Goal: Task Accomplishment & Management: Use online tool/utility

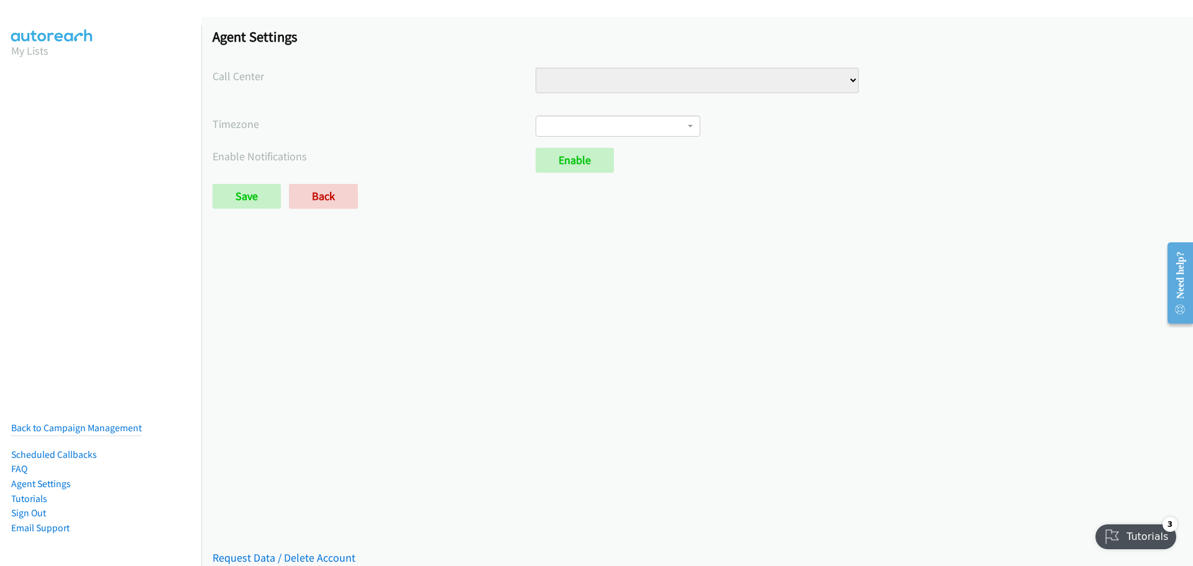
click at [844, 80] on select "Injury Numbers Injury Sales VA Numbers VA Sales" at bounding box center [697, 80] width 323 height 25
select select "6529752866078720"
click at [536, 68] on select "Injury Numbers Injury Sales VA Numbers VA Sales" at bounding box center [697, 80] width 323 height 25
click at [608, 130] on span at bounding box center [618, 126] width 165 height 21
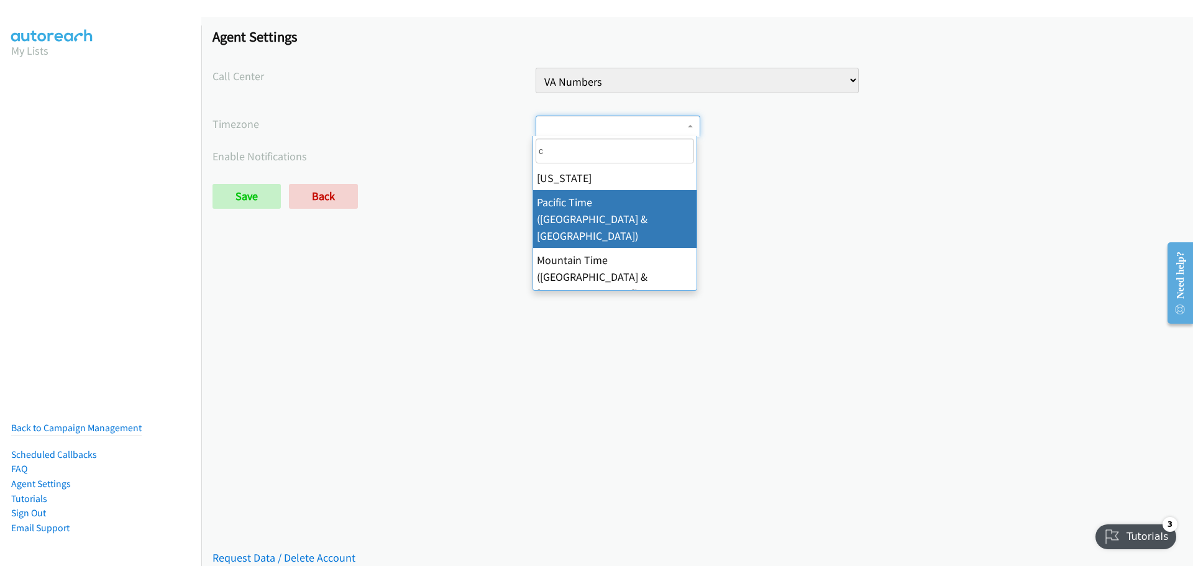
type input "ce"
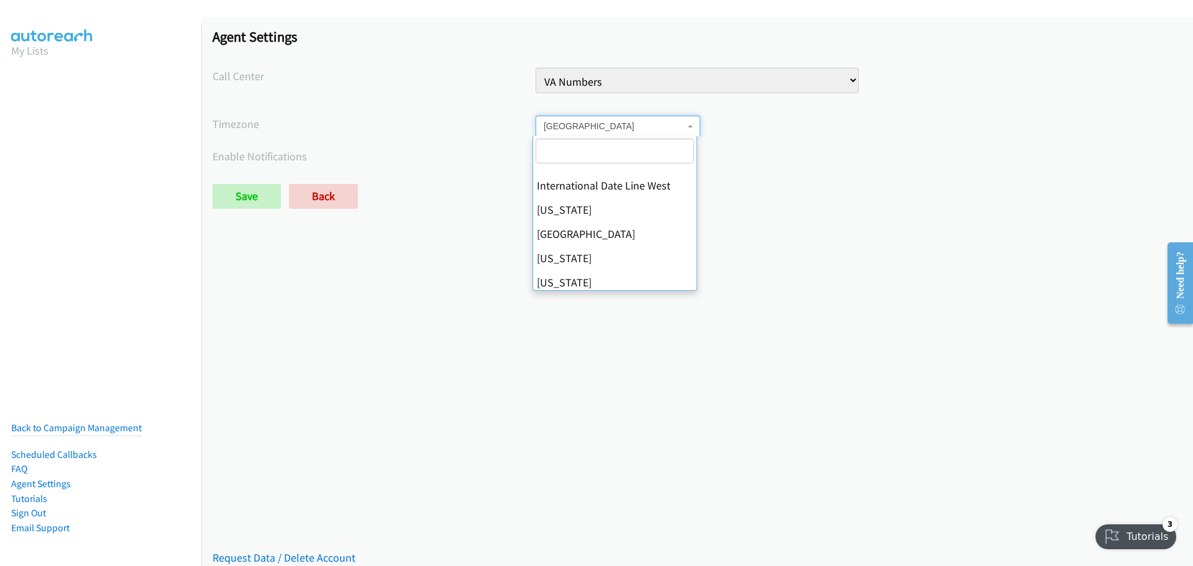
click at [569, 129] on span "Central America" at bounding box center [614, 126] width 141 height 12
select select "Central Time (US & Canada)"
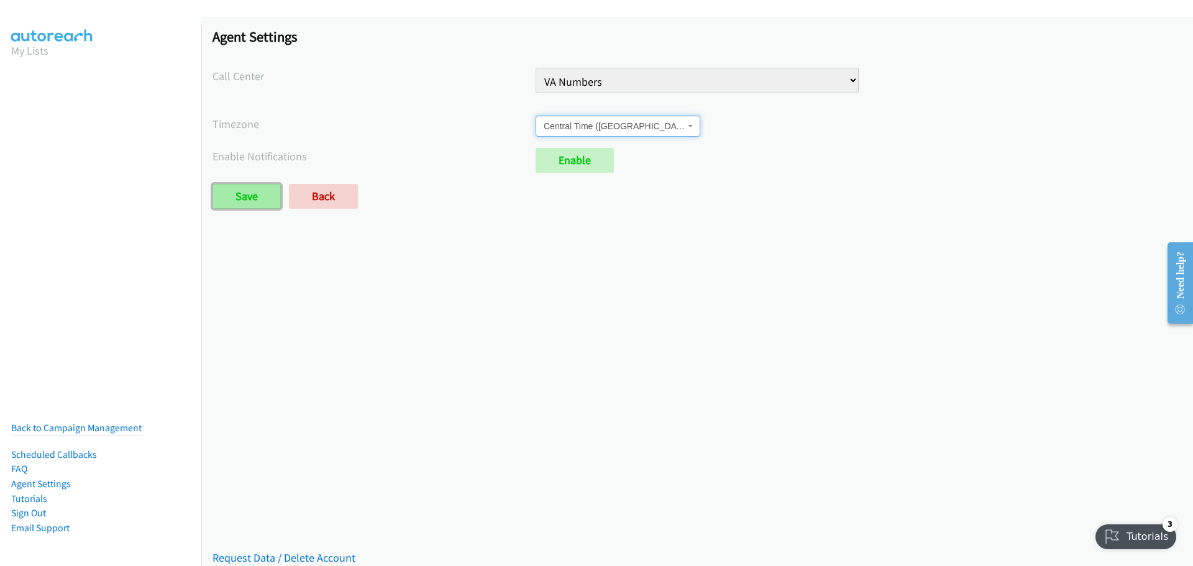
click at [245, 199] on input "Save" at bounding box center [247, 196] width 68 height 25
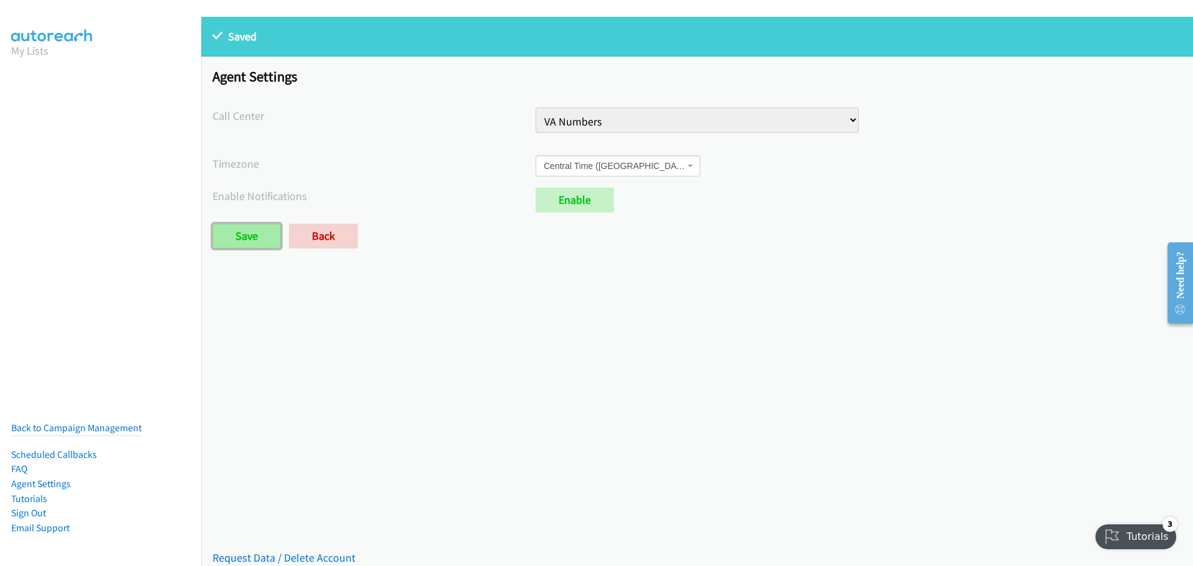
click at [252, 239] on input "Save" at bounding box center [247, 236] width 68 height 25
click at [73, 422] on link "Back to Campaign Management" at bounding box center [76, 428] width 131 height 12
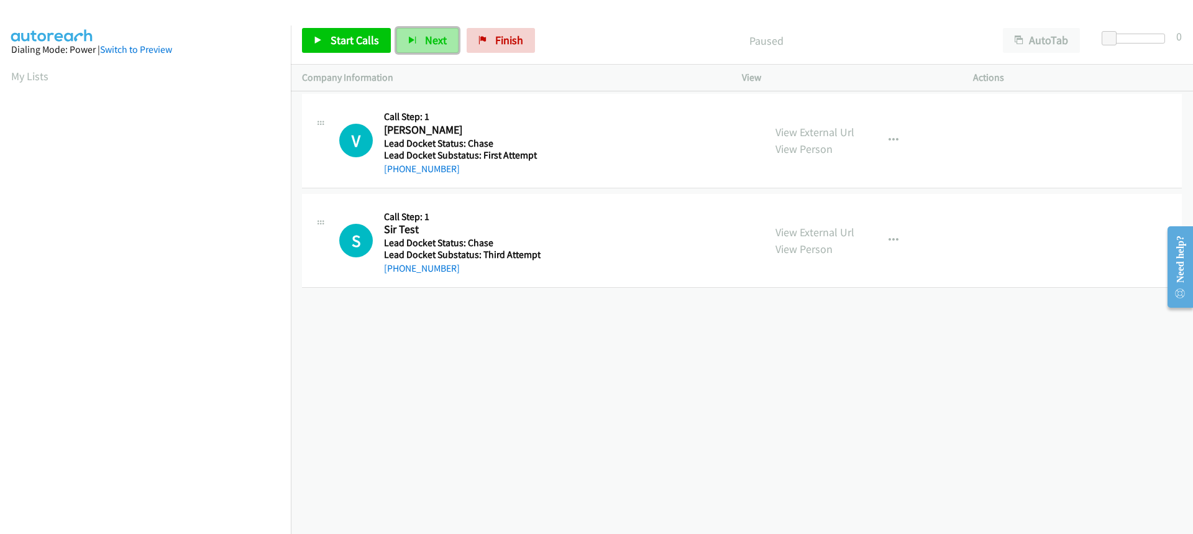
click at [425, 42] on span "Next" at bounding box center [436, 40] width 22 height 14
click at [889, 139] on icon "button" at bounding box center [894, 141] width 10 height 10
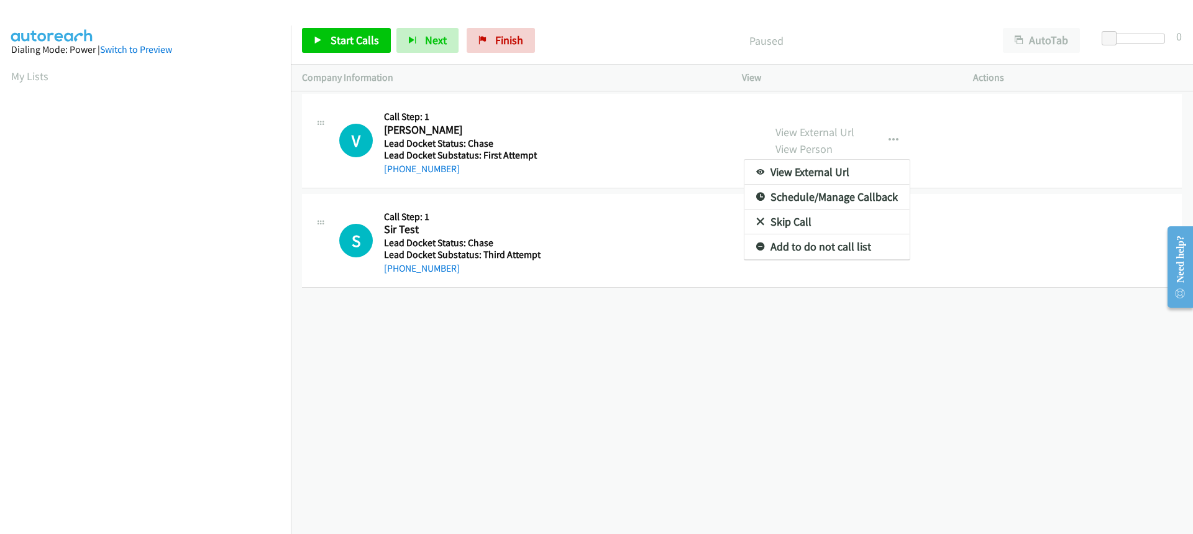
click at [1039, 39] on div at bounding box center [596, 267] width 1193 height 534
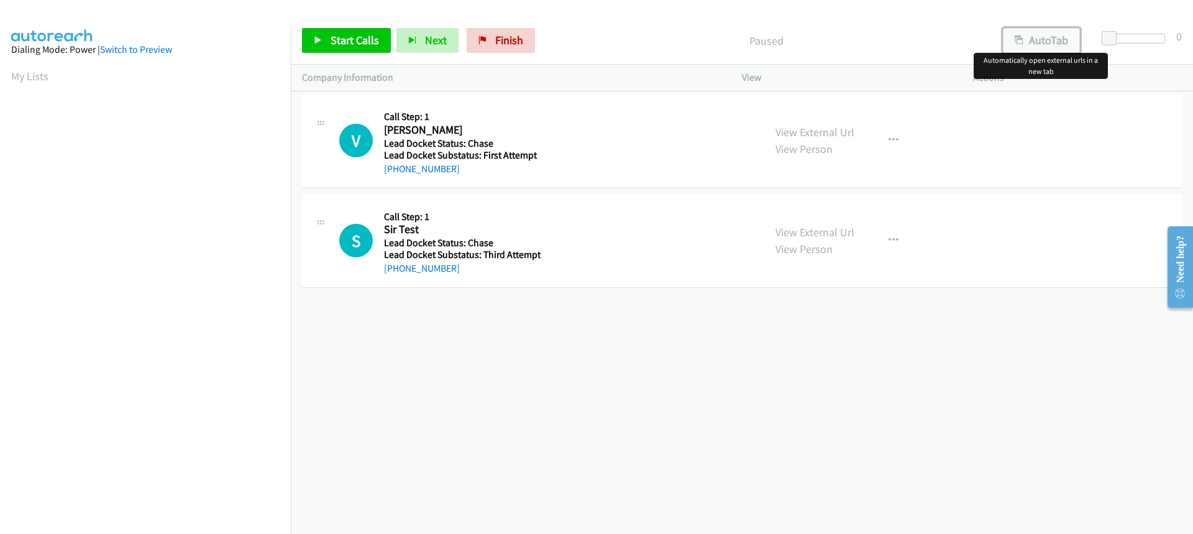
click at [1039, 39] on button "AutoTab" at bounding box center [1041, 40] width 77 height 25
click at [1041, 36] on button "AutoTab" at bounding box center [1041, 40] width 78 height 25
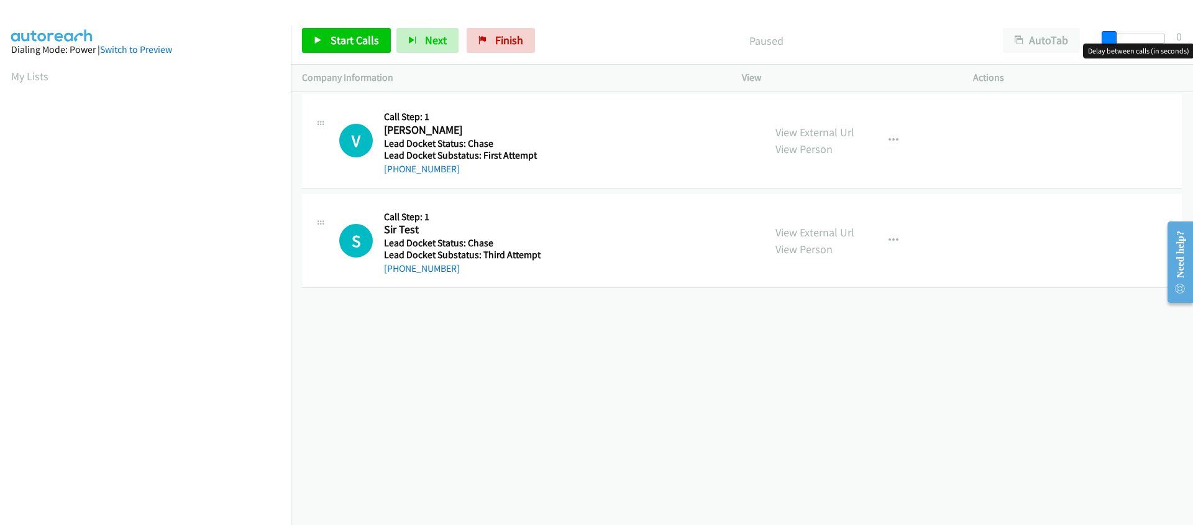
drag, startPoint x: 1112, startPoint y: 40, endPoint x: 1101, endPoint y: 40, distance: 11.2
click at [1101, 40] on div at bounding box center [1137, 43] width 80 height 19
drag, startPoint x: 1108, startPoint y: 32, endPoint x: 1126, endPoint y: 35, distance: 17.7
click at [1126, 35] on span at bounding box center [1128, 38] width 15 height 15
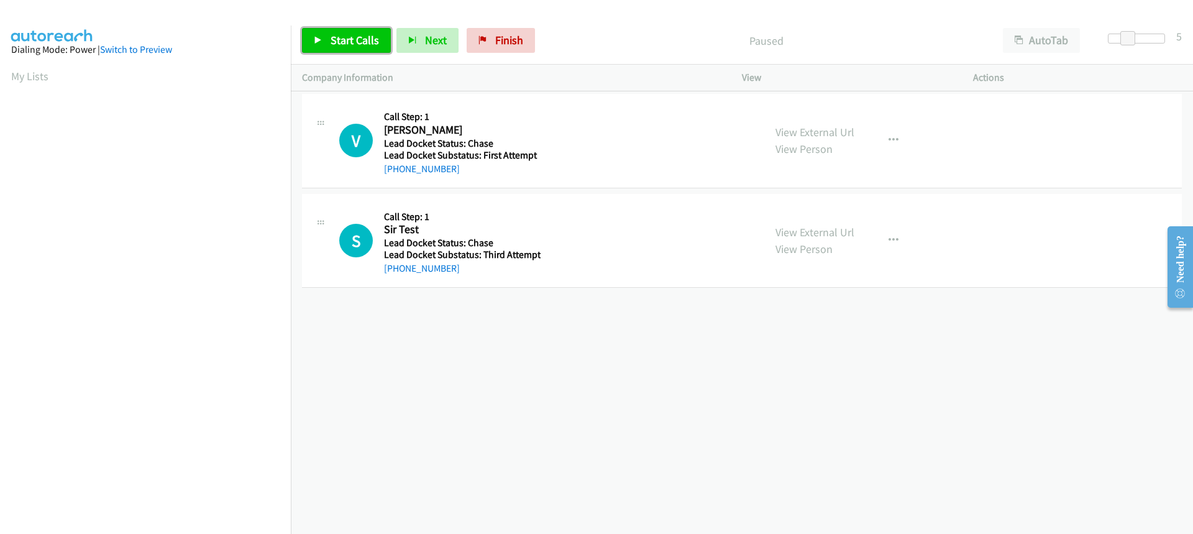
click at [358, 39] on span "Start Calls" at bounding box center [355, 40] width 48 height 14
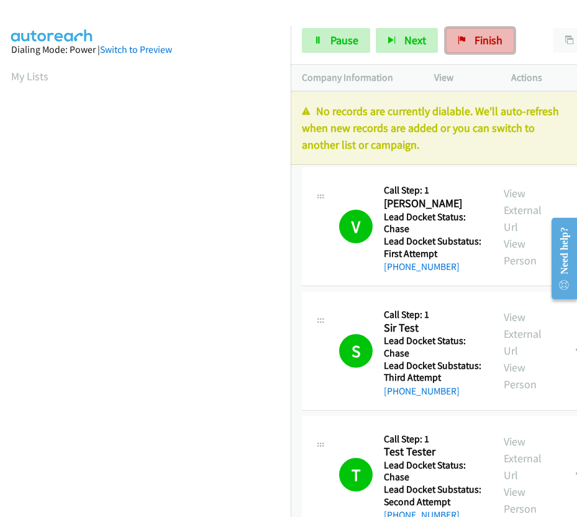
click at [466, 42] on link "Finish" at bounding box center [480, 40] width 68 height 25
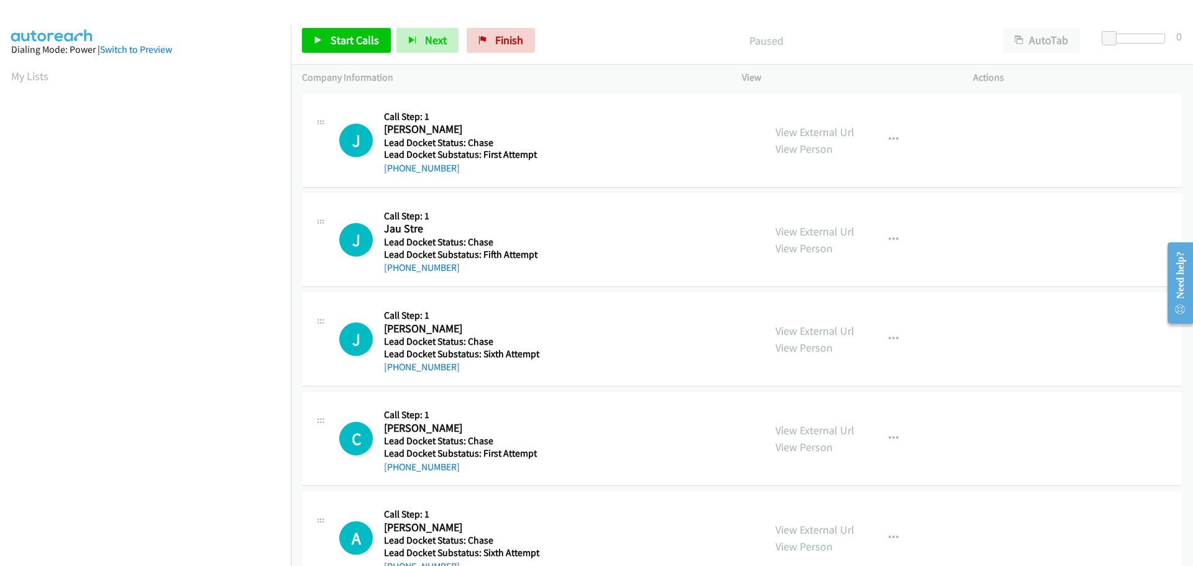
click at [217, 25] on aside "Dialing Mode: Power | Switch to Preview My Lists" at bounding box center [145, 369] width 291 height 688
click at [188, 52] on div "Dialing Mode: Power | Switch to Preview" at bounding box center [145, 49] width 269 height 15
click at [1031, 39] on button "AutoTab" at bounding box center [1041, 40] width 77 height 25
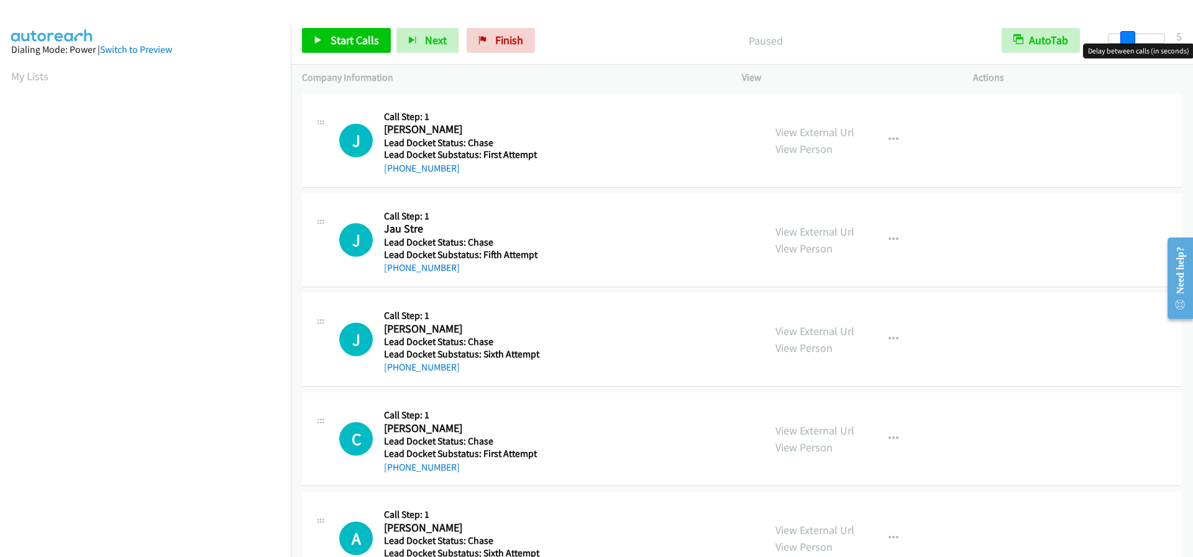
drag, startPoint x: 1106, startPoint y: 38, endPoint x: 1126, endPoint y: 40, distance: 20.0
click at [1126, 40] on span at bounding box center [1128, 38] width 15 height 15
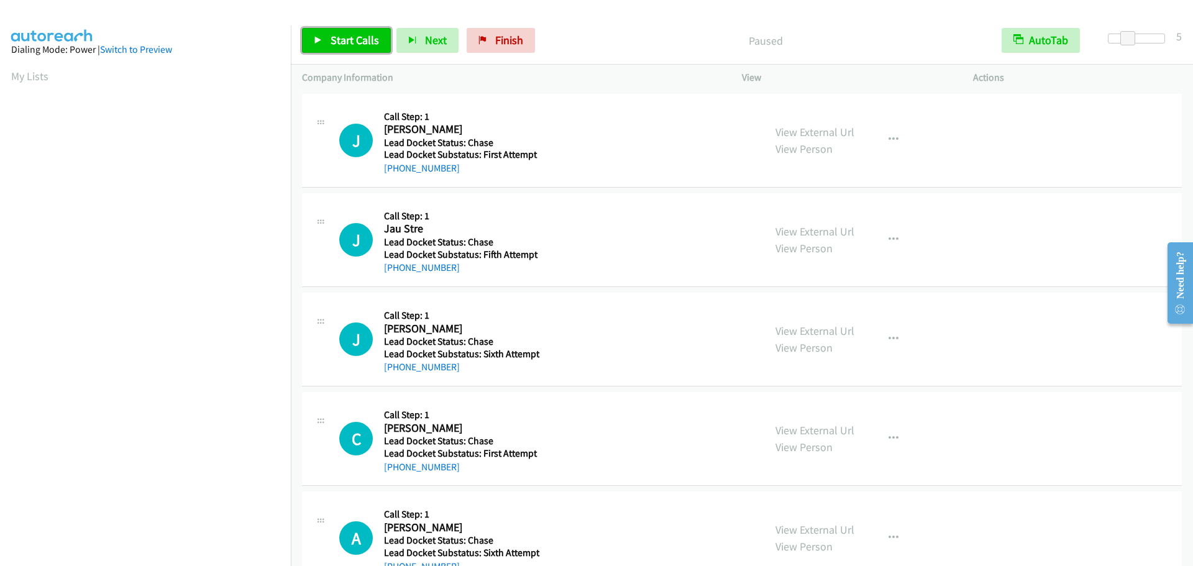
click at [339, 36] on span "Start Calls" at bounding box center [355, 40] width 48 height 14
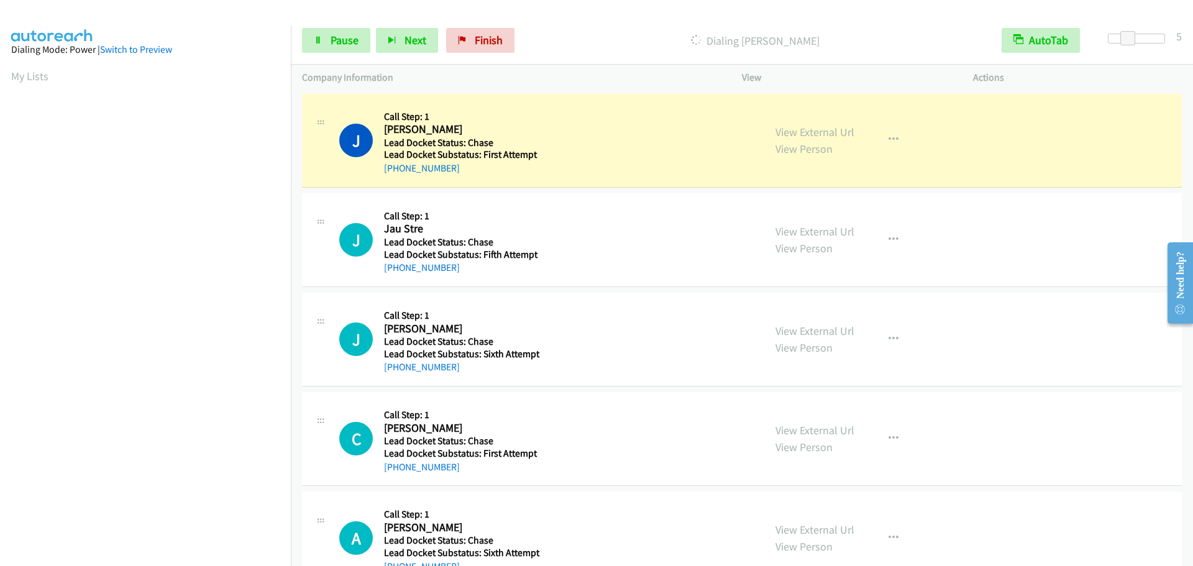
scroll to position [131, 0]
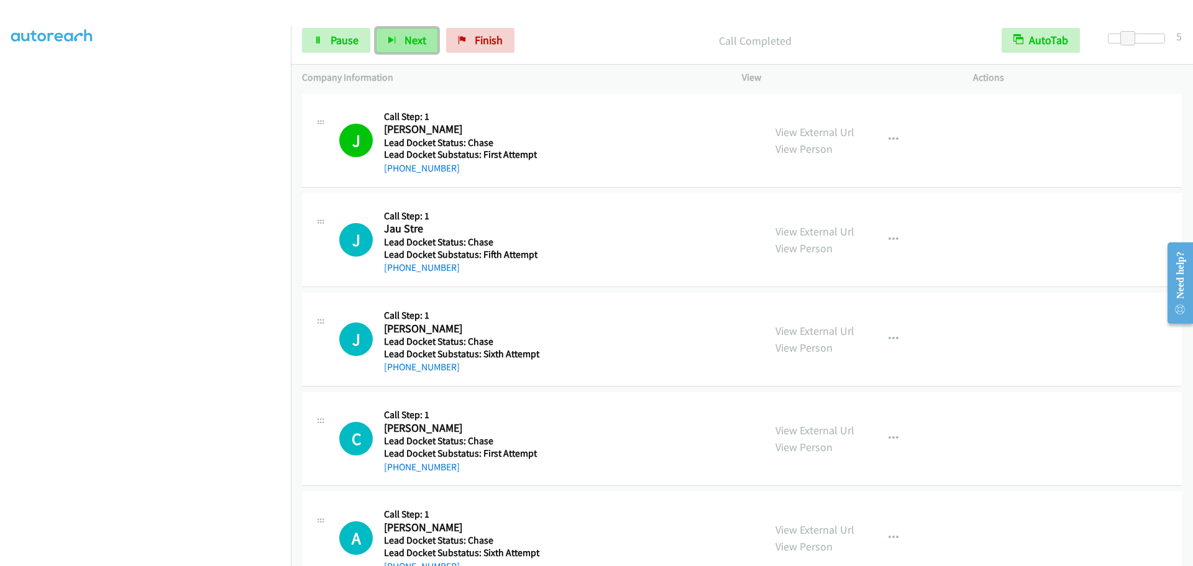
click at [408, 39] on span "Next" at bounding box center [416, 40] width 22 height 14
click at [398, 46] on button "Next" at bounding box center [407, 40] width 62 height 25
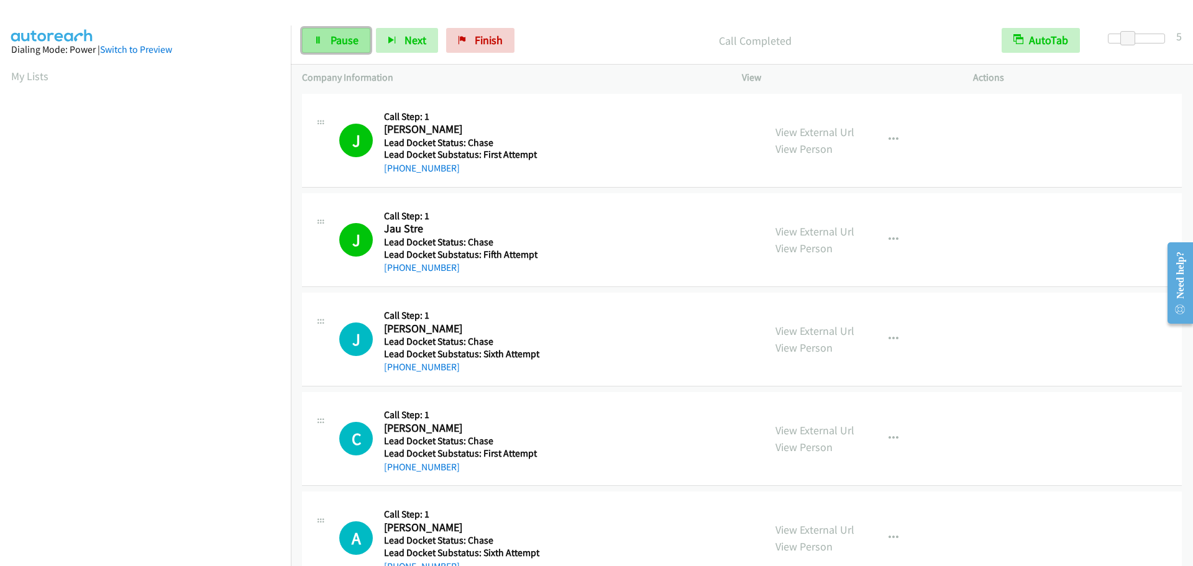
click at [334, 37] on span "Pause" at bounding box center [345, 40] width 28 height 14
click at [340, 44] on span "Start Calls" at bounding box center [355, 40] width 48 height 14
click at [326, 44] on link "Pause" at bounding box center [336, 40] width 68 height 25
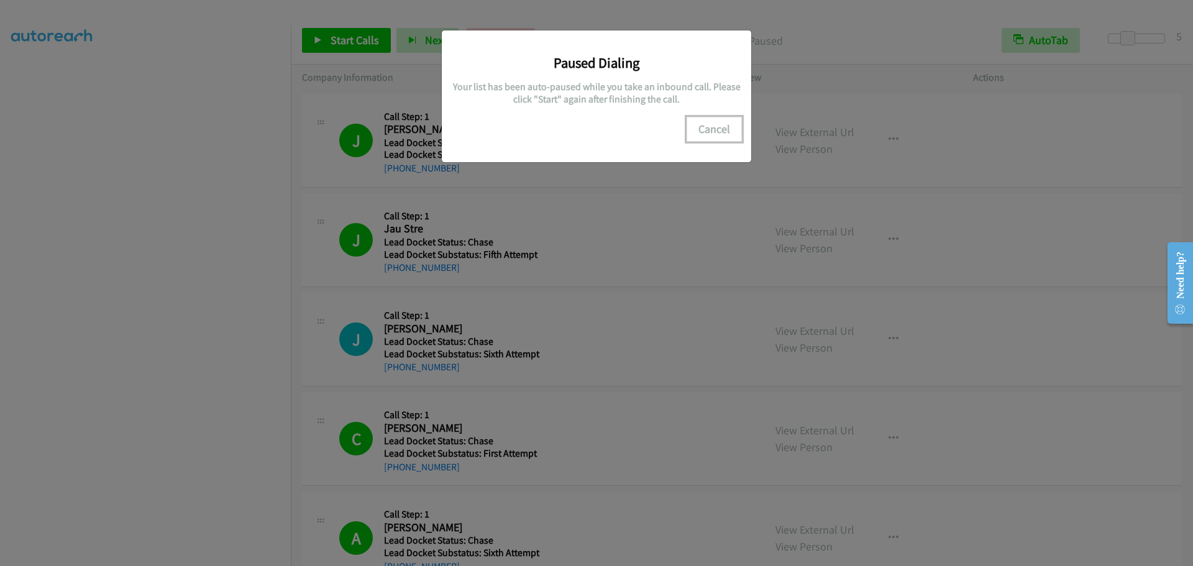
click at [710, 126] on button "Cancel" at bounding box center [714, 129] width 55 height 25
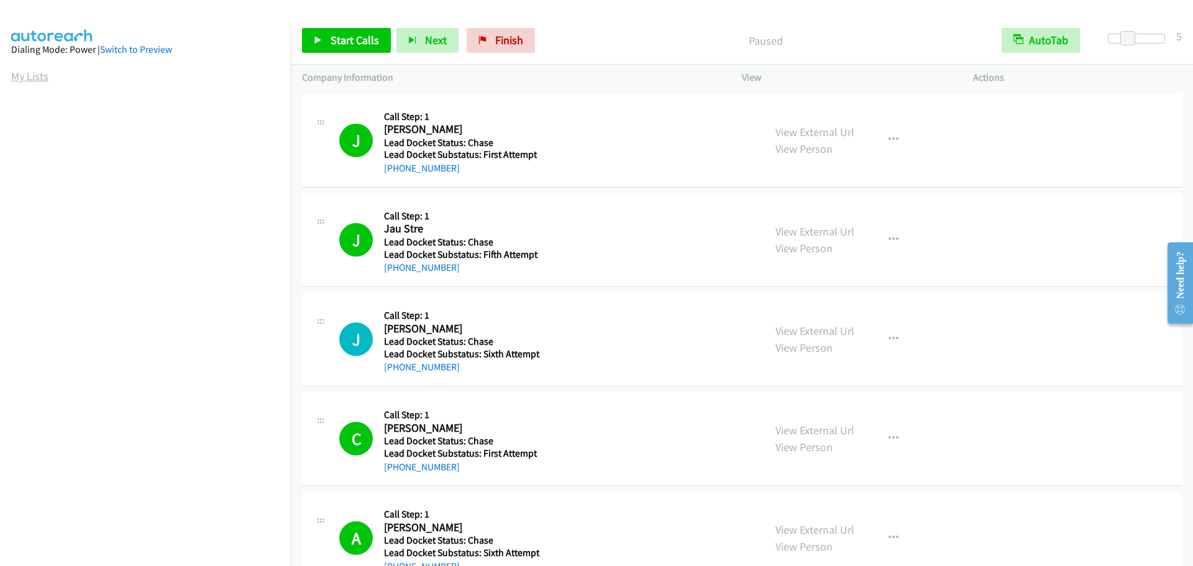
click at [32, 77] on link "My Lists" at bounding box center [29, 76] width 37 height 14
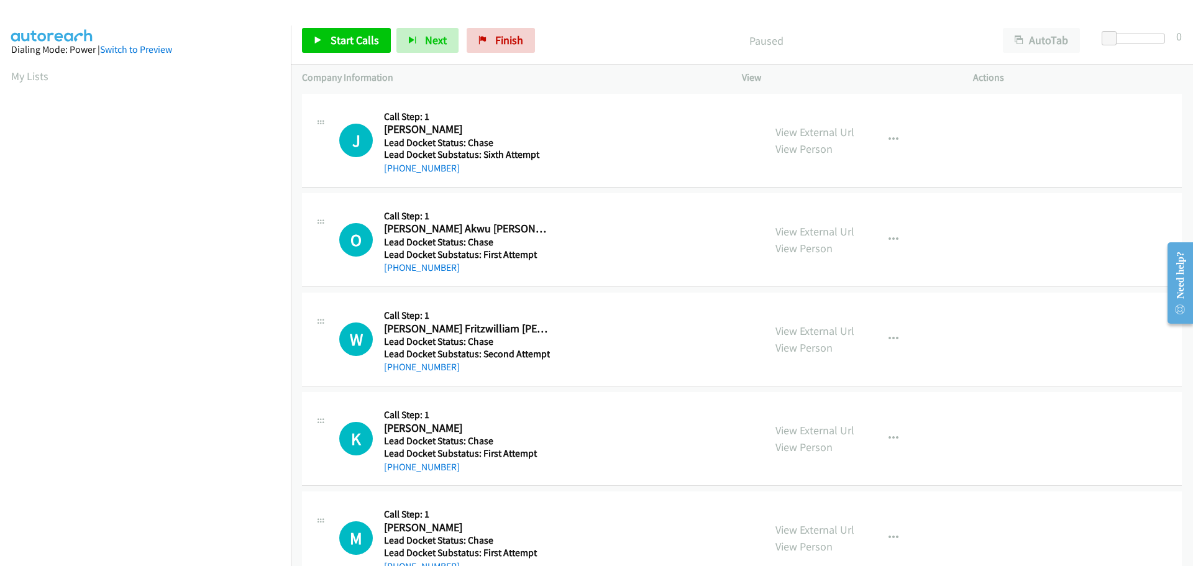
click at [5, 71] on aside "Dialing Mode: Power | Switch to Preview My Lists" at bounding box center [145, 369] width 291 height 688
click at [23, 81] on link "My Lists" at bounding box center [29, 76] width 37 height 14
click at [4, 72] on aside "Dialing Mode: Power | Switch to Preview My Lists" at bounding box center [145, 369] width 291 height 688
click at [30, 78] on link "My Lists" at bounding box center [29, 76] width 37 height 14
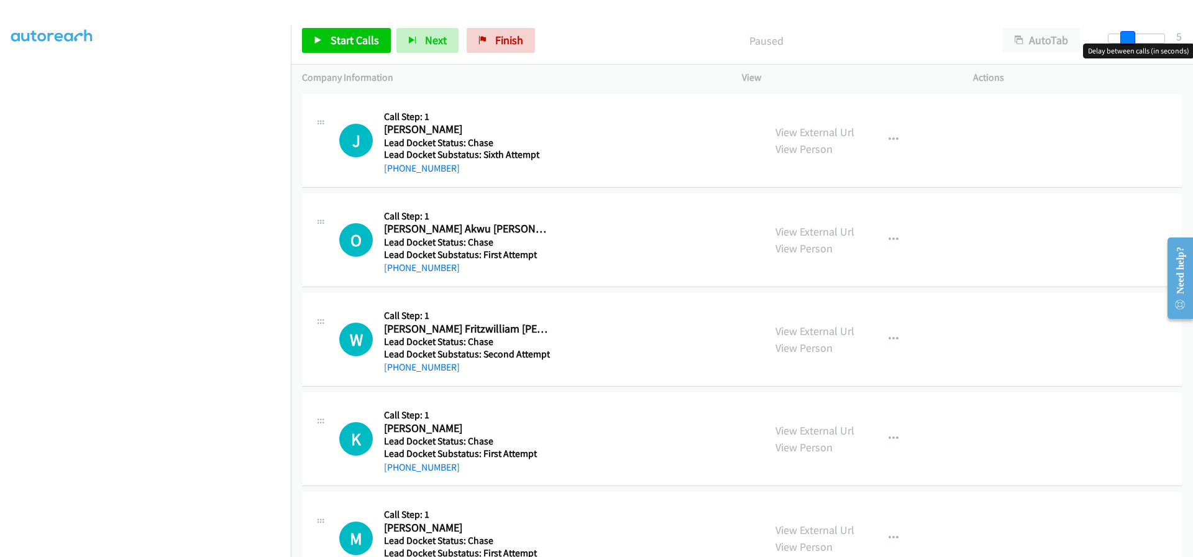
drag, startPoint x: 1107, startPoint y: 39, endPoint x: 1127, endPoint y: 38, distance: 19.9
click at [1127, 38] on span at bounding box center [1128, 38] width 15 height 15
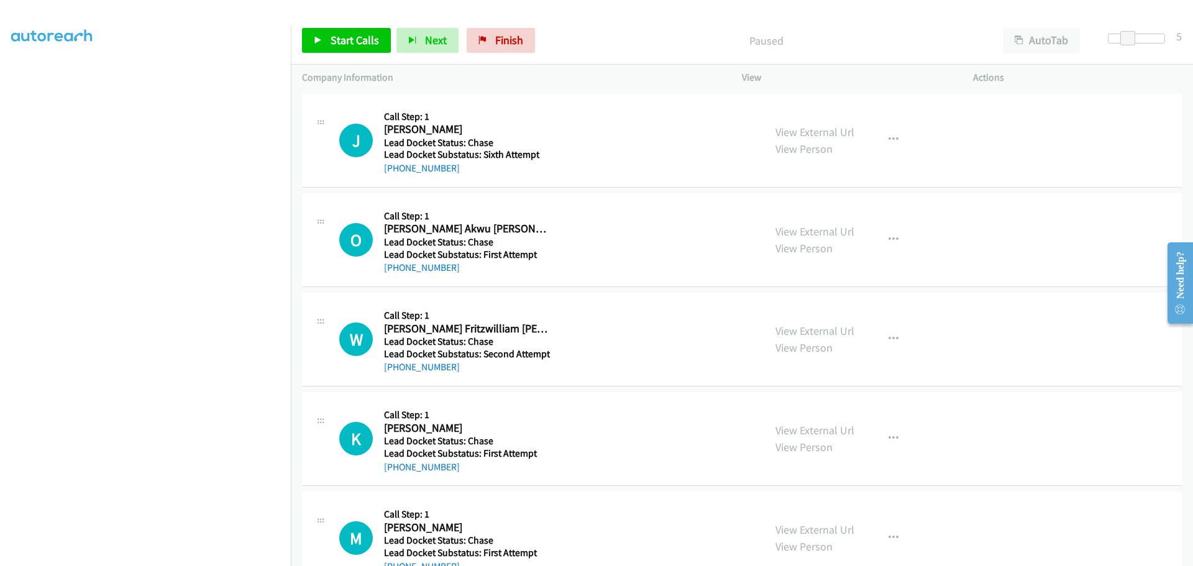
scroll to position [131, 0]
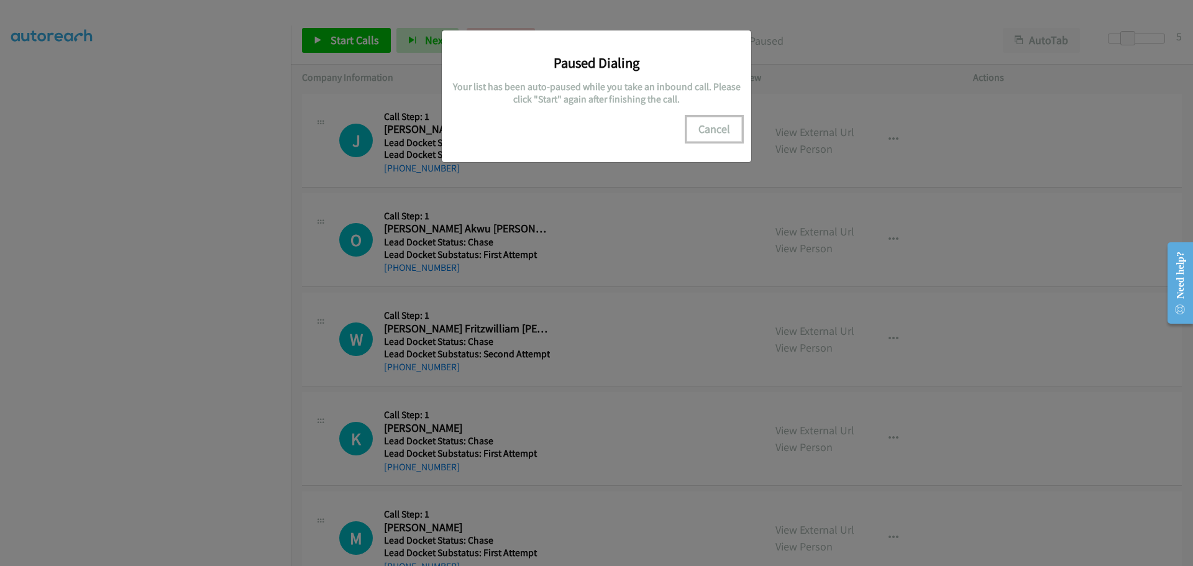
click at [714, 129] on button "Cancel" at bounding box center [714, 129] width 55 height 25
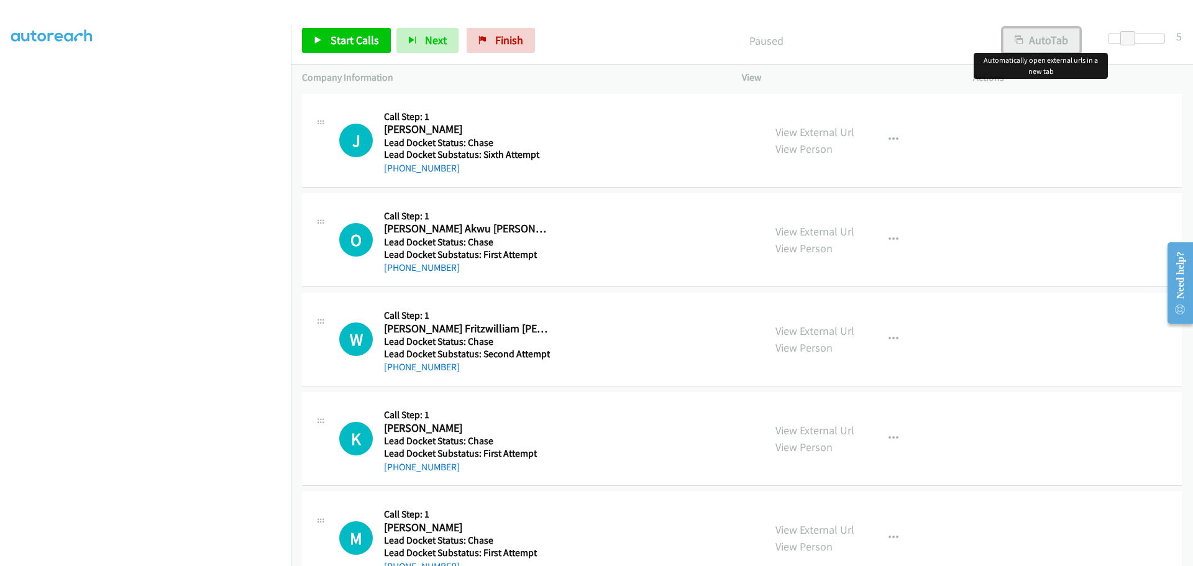
click at [1033, 37] on button "AutoTab" at bounding box center [1041, 40] width 77 height 25
click at [344, 40] on span "Start Calls" at bounding box center [355, 40] width 48 height 14
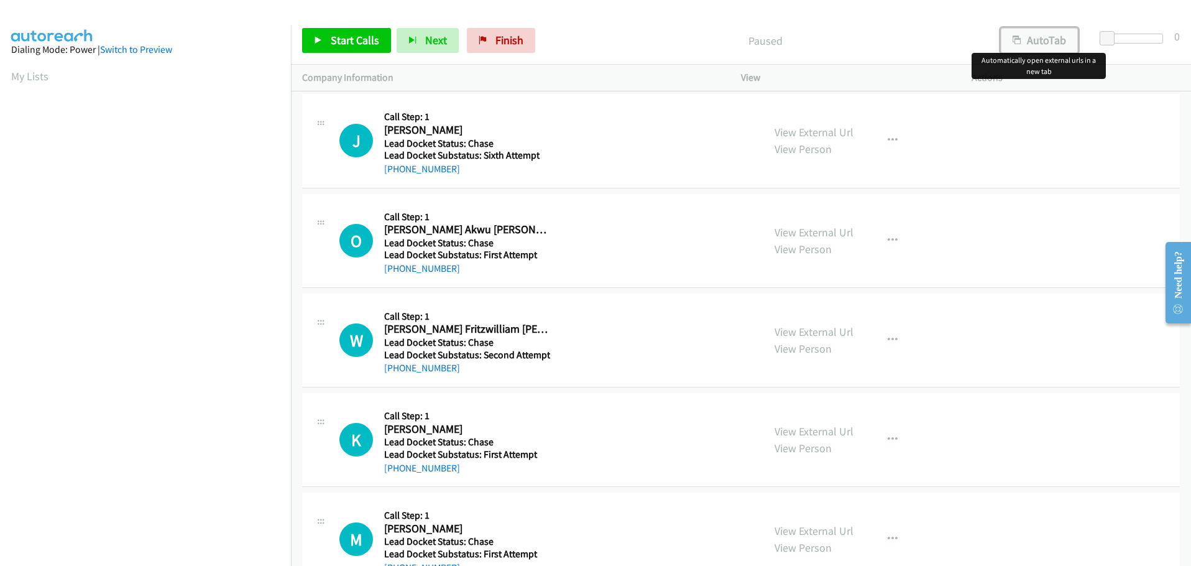
click at [1023, 44] on button "AutoTab" at bounding box center [1039, 40] width 77 height 25
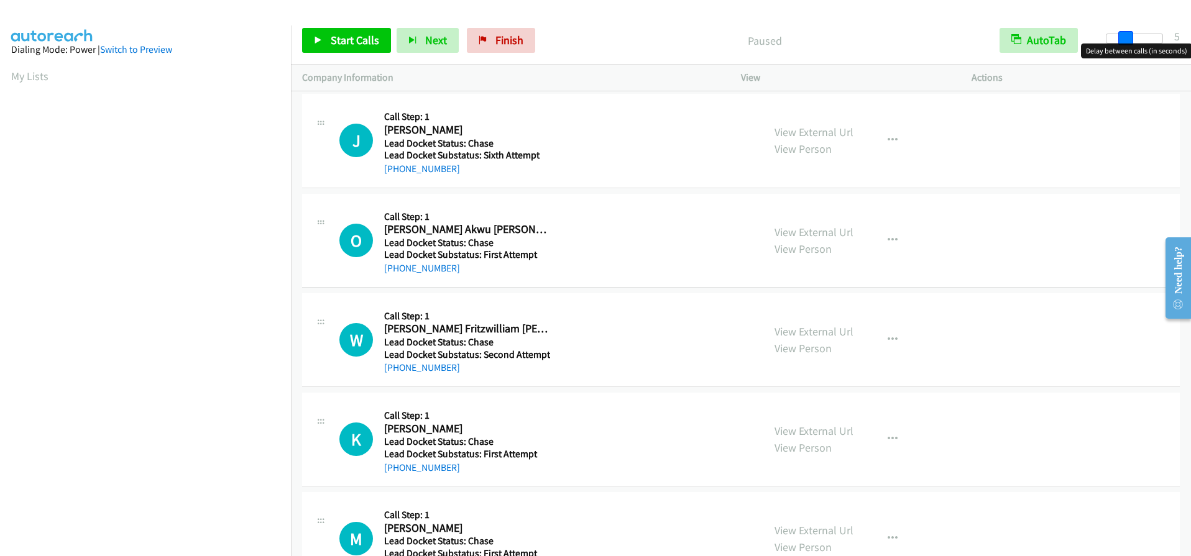
drag, startPoint x: 1108, startPoint y: 39, endPoint x: 1124, endPoint y: 39, distance: 16.8
click at [1124, 39] on span at bounding box center [1125, 38] width 15 height 15
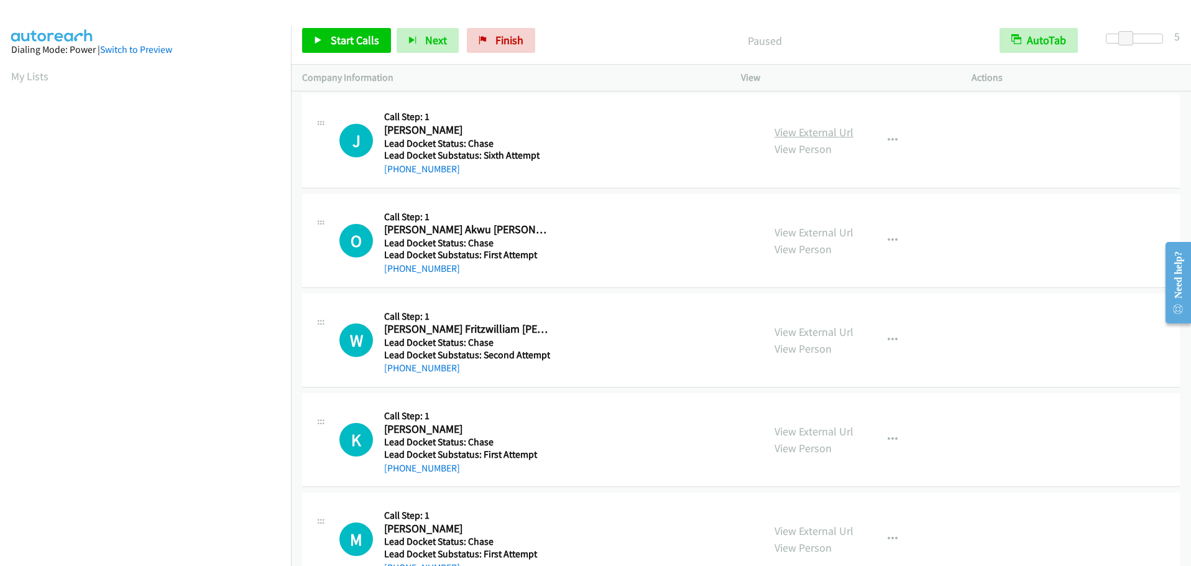
click at [808, 134] on link "View External Url" at bounding box center [814, 132] width 79 height 14
click at [347, 41] on span "Start Calls" at bounding box center [355, 40] width 48 height 14
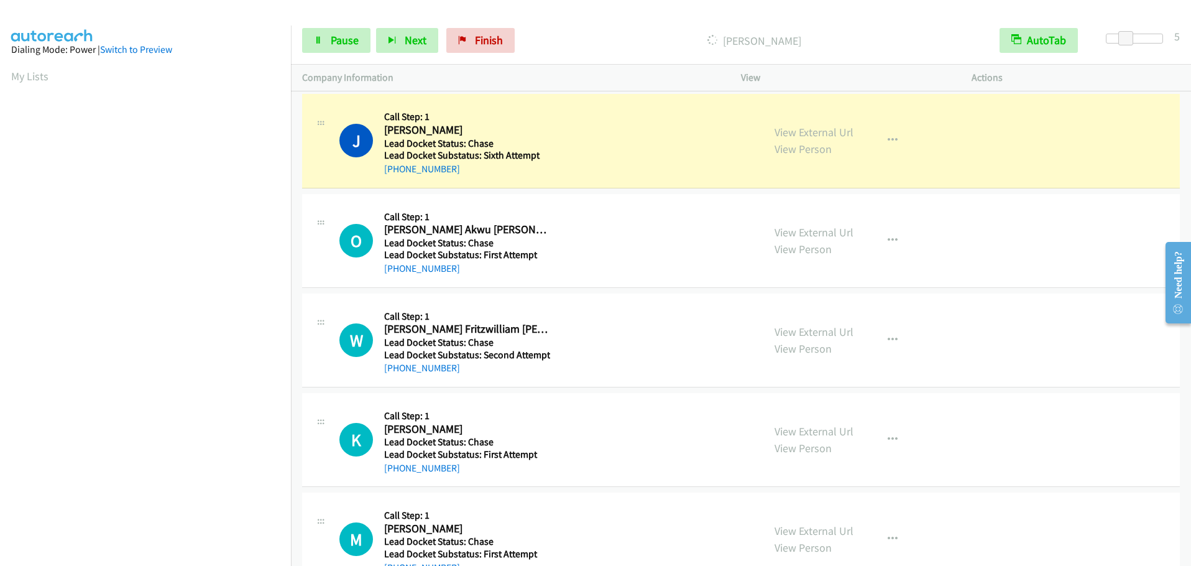
scroll to position [132, 0]
click at [341, 39] on span "Pause" at bounding box center [345, 40] width 28 height 14
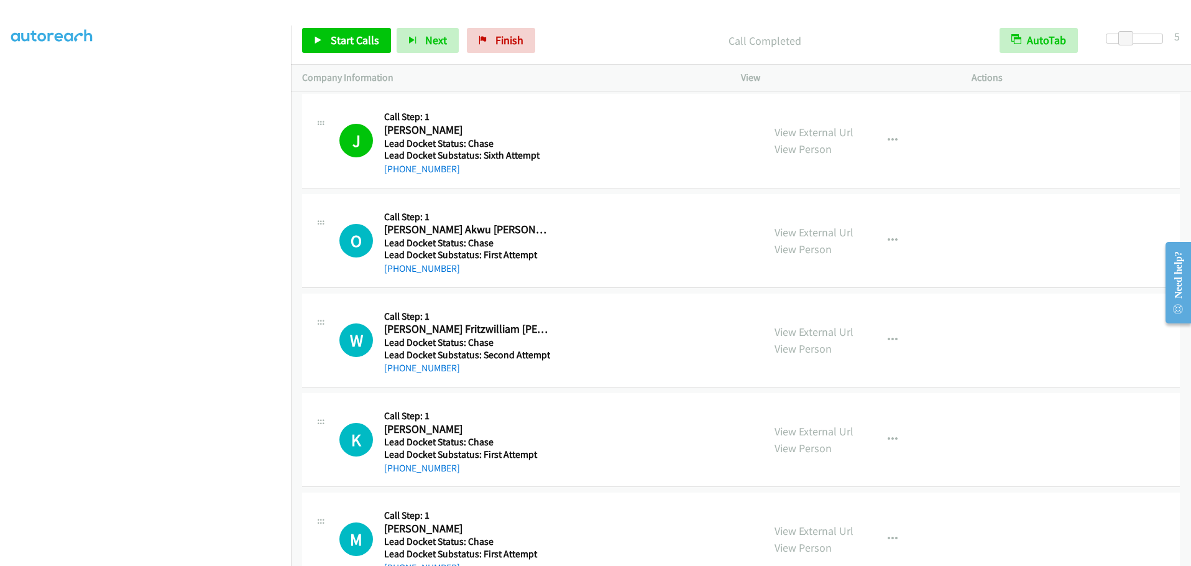
scroll to position [105, 0]
click at [341, 40] on span "Start Calls" at bounding box center [355, 40] width 48 height 14
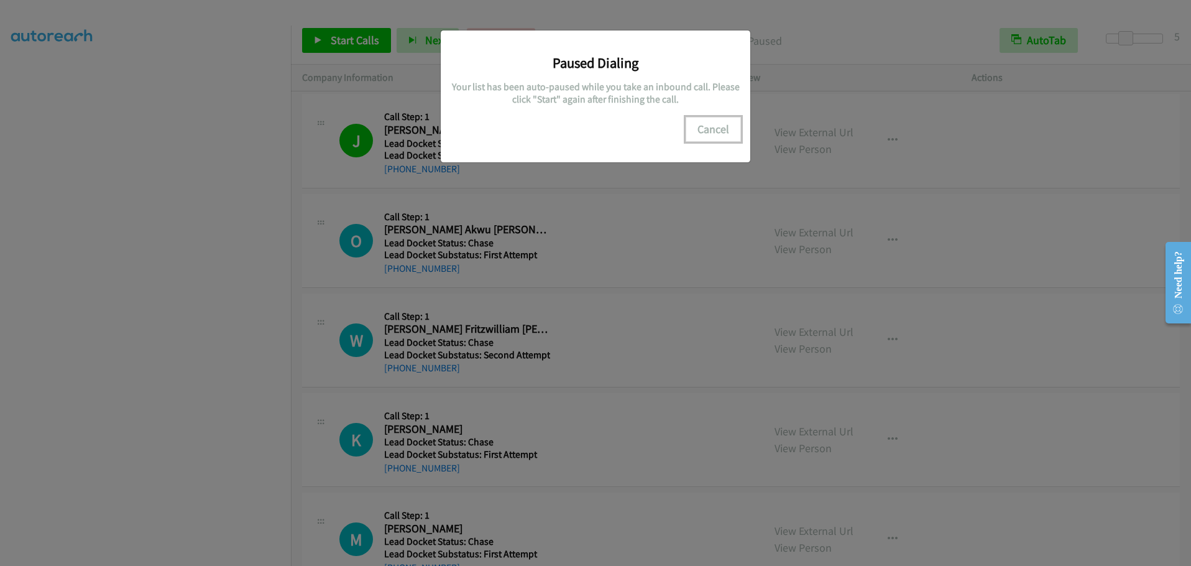
click at [707, 129] on button "Cancel" at bounding box center [713, 129] width 55 height 25
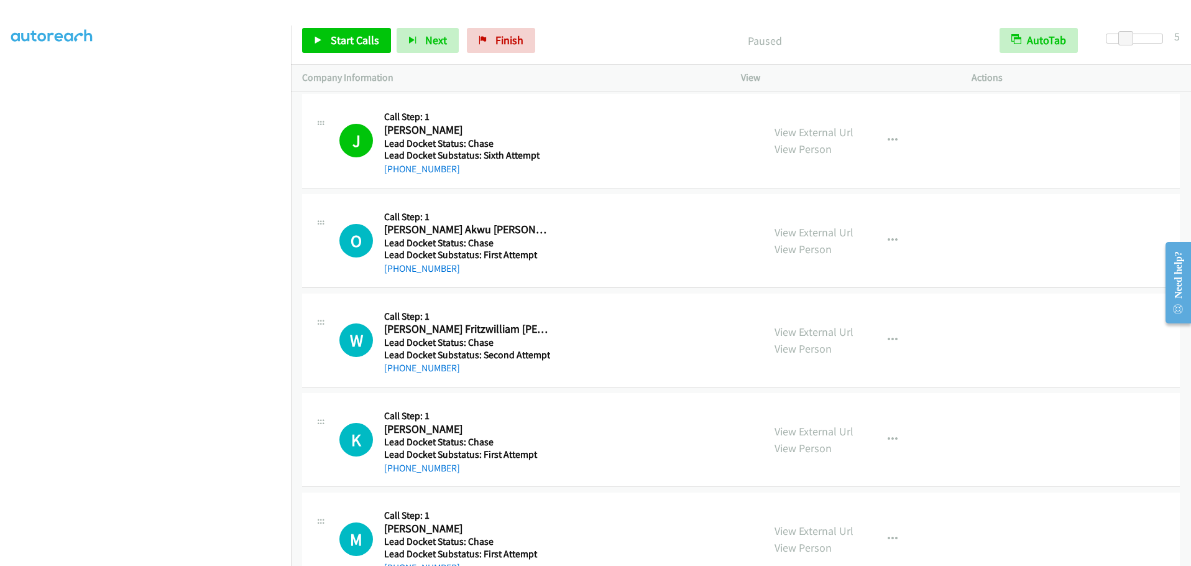
scroll to position [0, 0]
click at [334, 40] on span "Start Calls" at bounding box center [355, 40] width 48 height 14
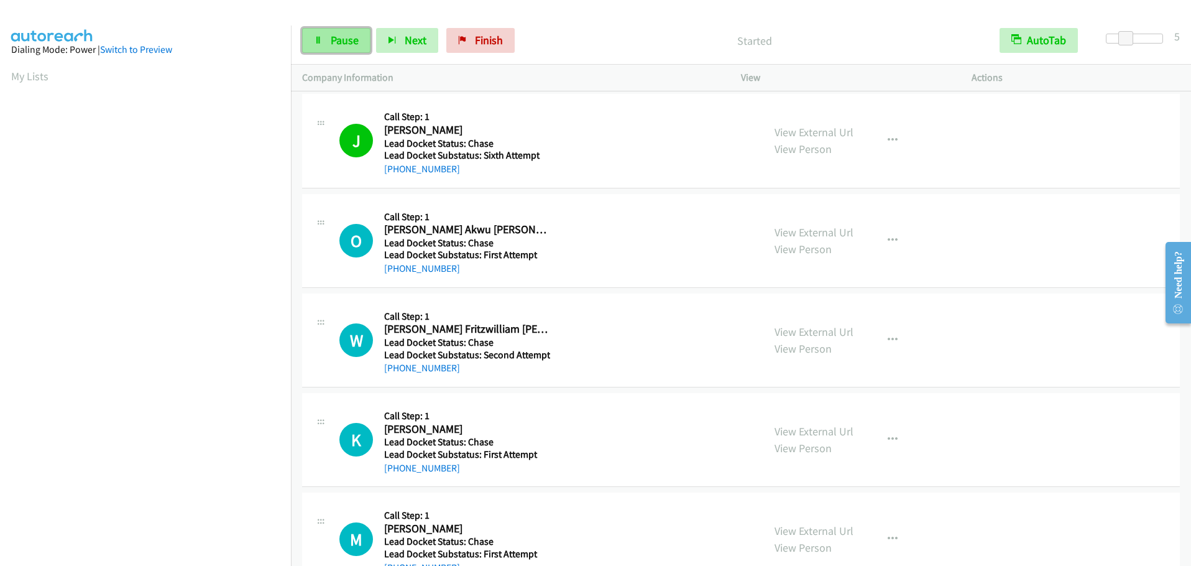
click at [346, 38] on span "Pause" at bounding box center [345, 40] width 28 height 14
click at [316, 34] on link "Start Calls" at bounding box center [346, 40] width 89 height 25
drag, startPoint x: 482, startPoint y: 42, endPoint x: 653, endPoint y: 47, distance: 171.6
click at [482, 42] on span "Finish" at bounding box center [489, 40] width 28 height 14
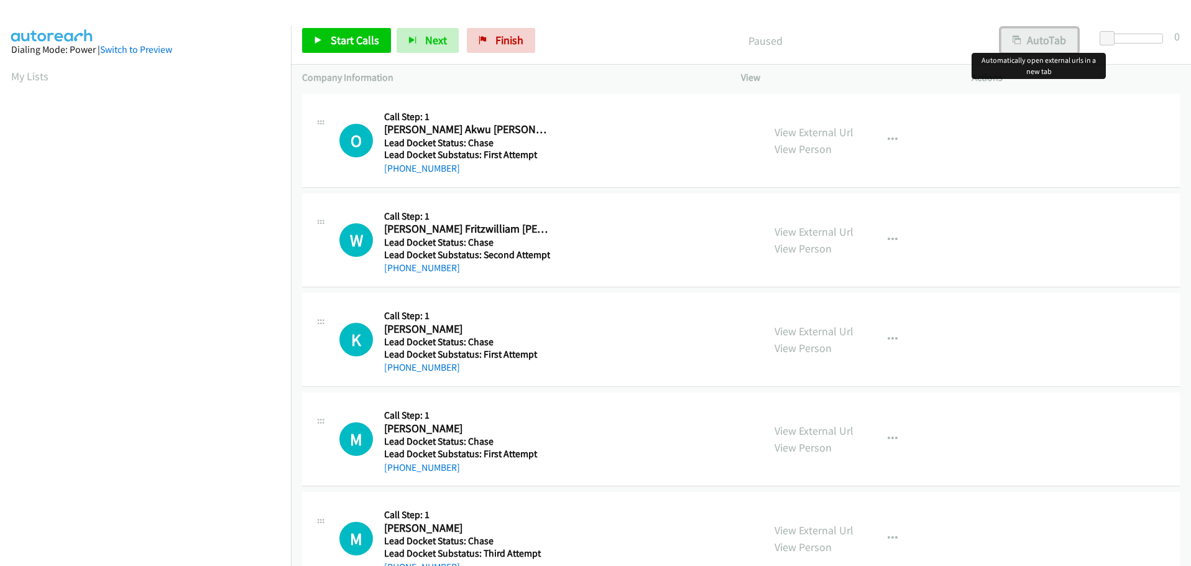
click at [1050, 45] on button "AutoTab" at bounding box center [1039, 40] width 77 height 25
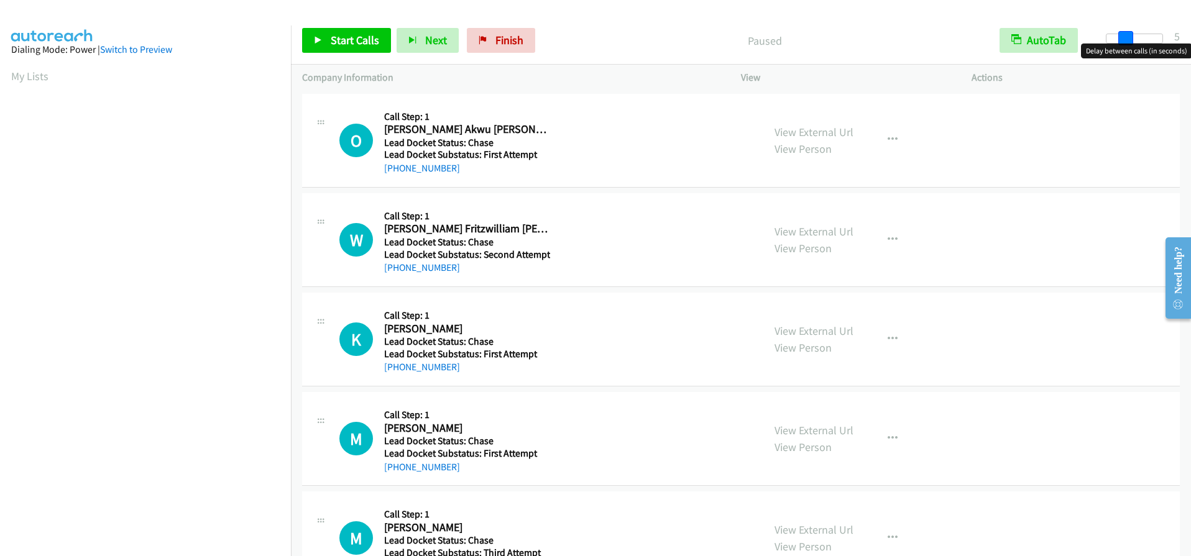
drag, startPoint x: 1103, startPoint y: 36, endPoint x: 1123, endPoint y: 36, distance: 19.3
click at [1123, 36] on span at bounding box center [1125, 38] width 15 height 15
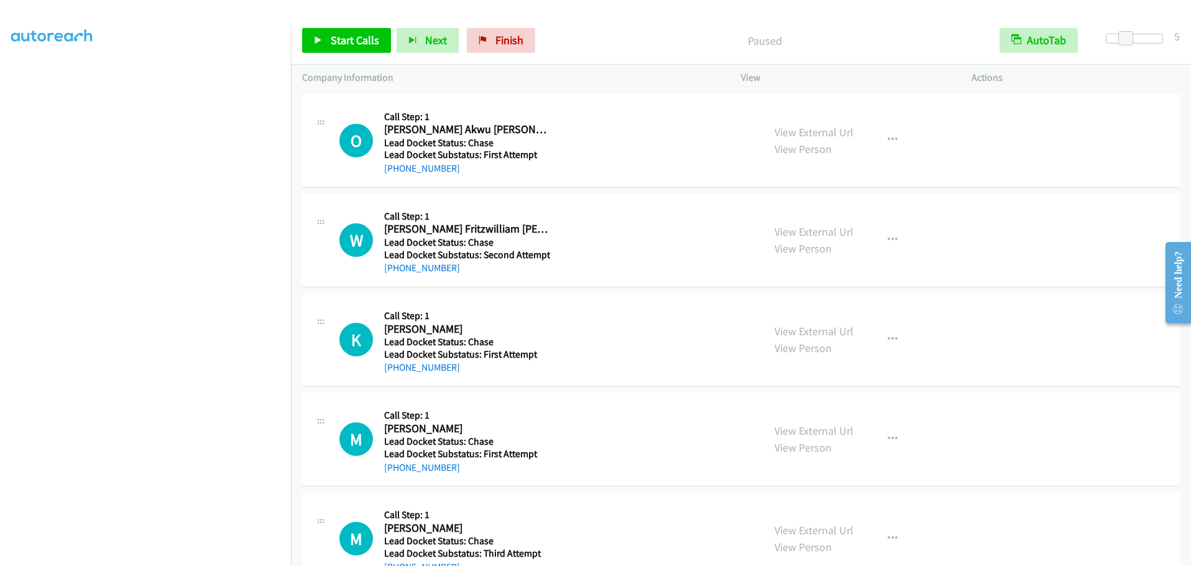
scroll to position [105, 0]
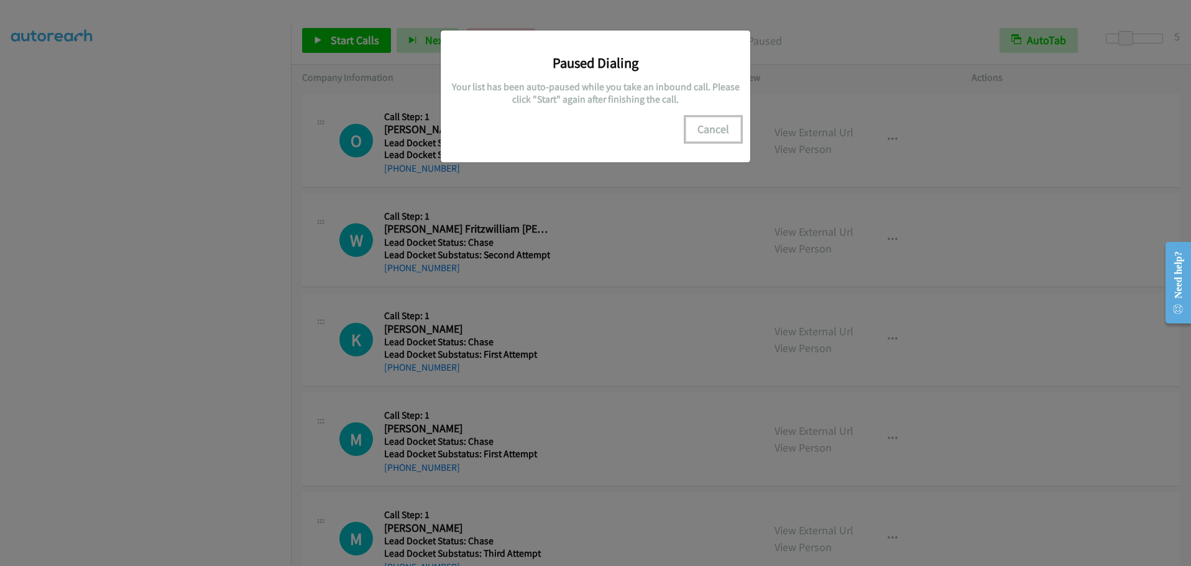
click at [707, 128] on button "Cancel" at bounding box center [713, 129] width 55 height 25
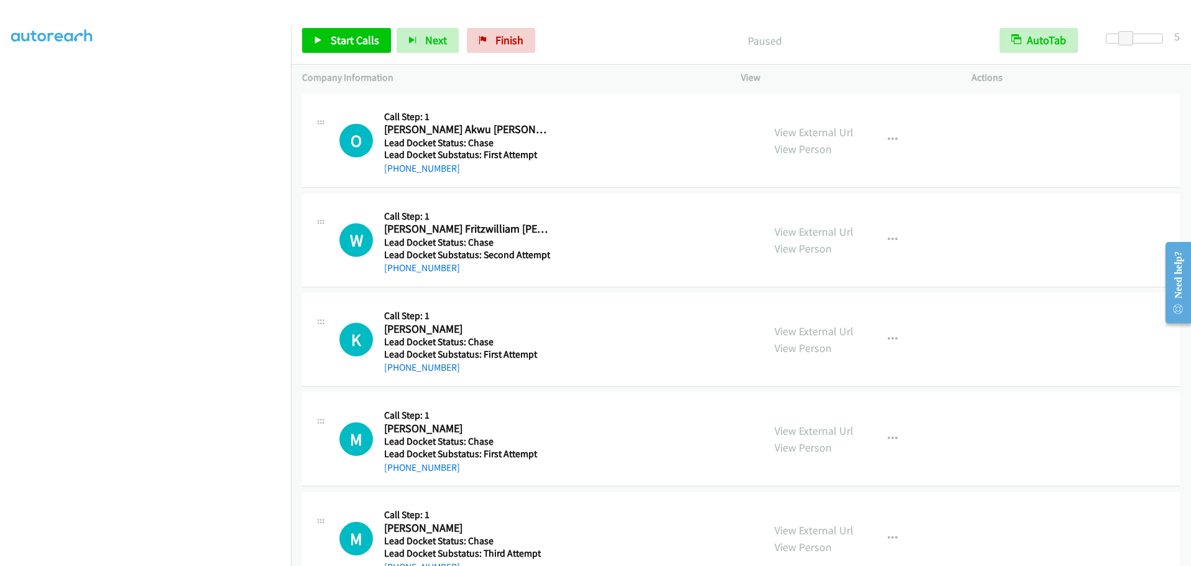
scroll to position [124, 0]
click at [340, 39] on span "Start Calls" at bounding box center [355, 40] width 48 height 14
click at [342, 41] on span "Pause" at bounding box center [345, 40] width 28 height 14
